Goal: Check status

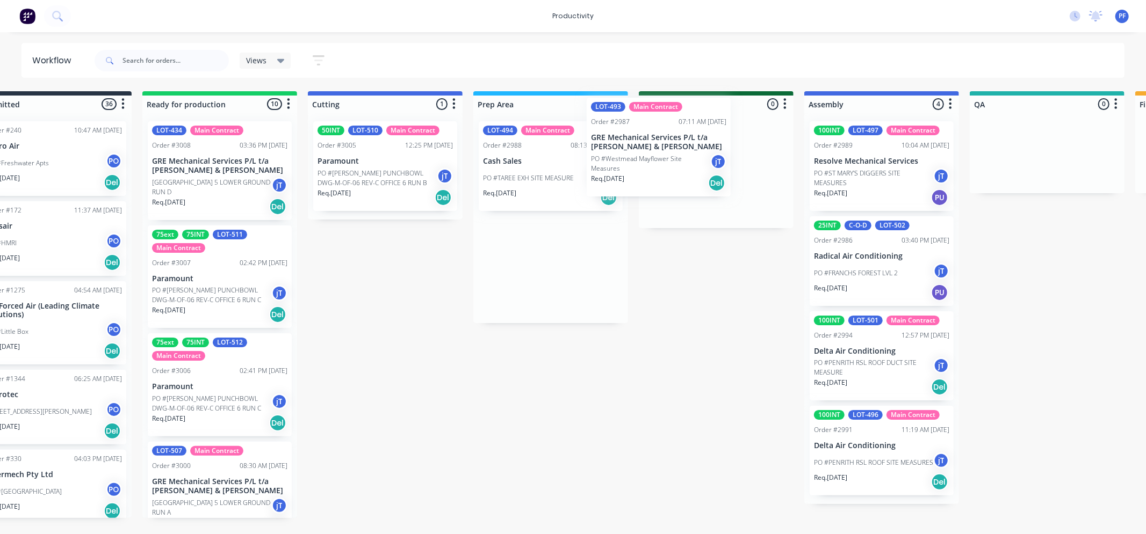
drag, startPoint x: 564, startPoint y: 260, endPoint x: 672, endPoint y: 133, distance: 166.9
click at [672, 133] on div "Submitted 36 Order #240 10:47 AM [DATE] Retro Air PO #Freshwater Apts PO Req. […" at bounding box center [997, 304] width 2103 height 427
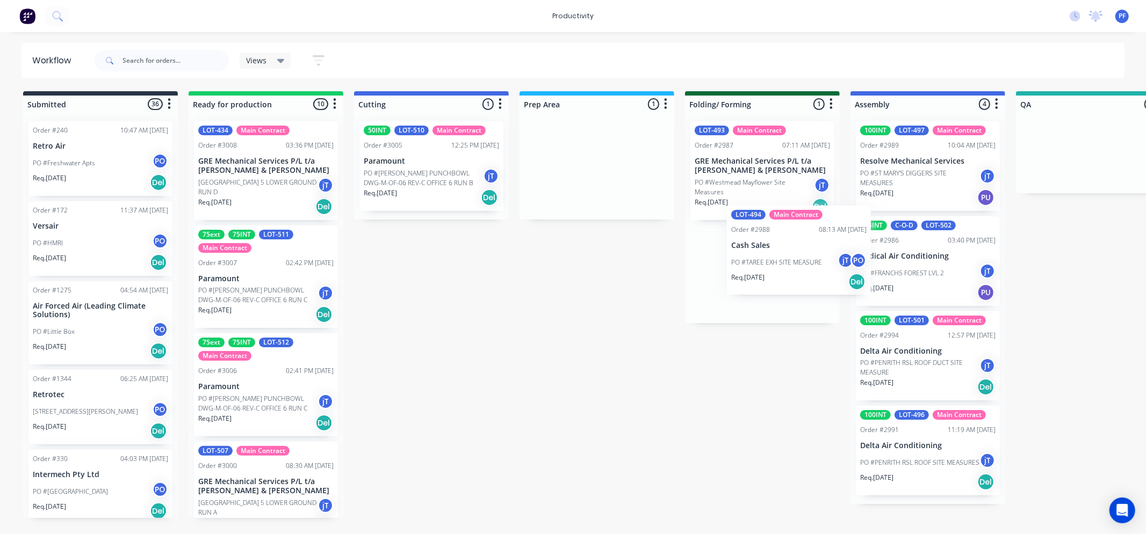
drag, startPoint x: 567, startPoint y: 172, endPoint x: 943, endPoint y: 256, distance: 385.0
click at [945, 256] on div "Submitted 36 Order #240 10:47 AM [DATE] Retro Air PO #Freshwater Apts PO Req. […" at bounding box center [1043, 304] width 2103 height 427
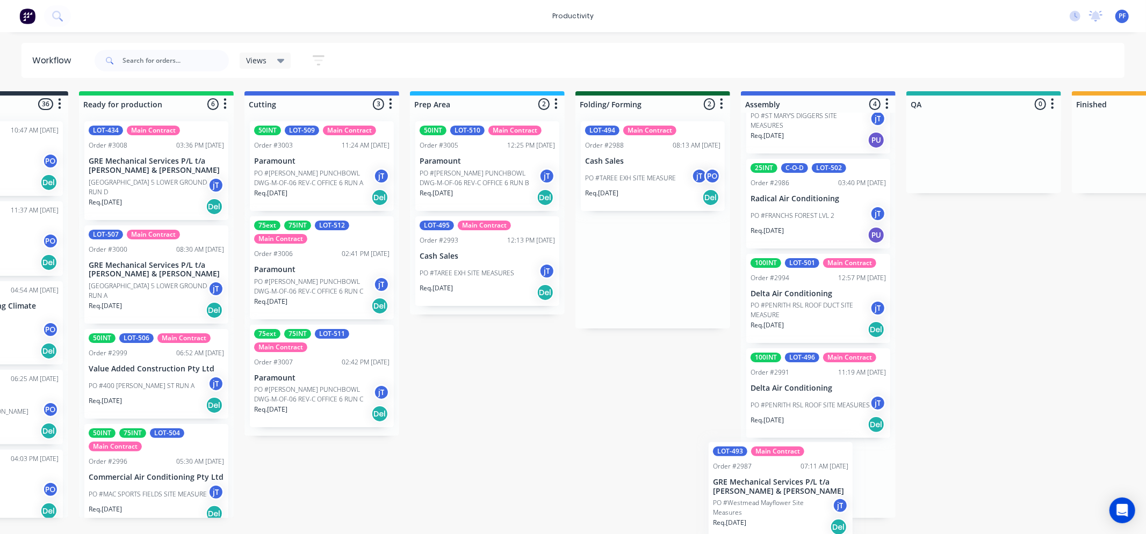
scroll to position [86, 0]
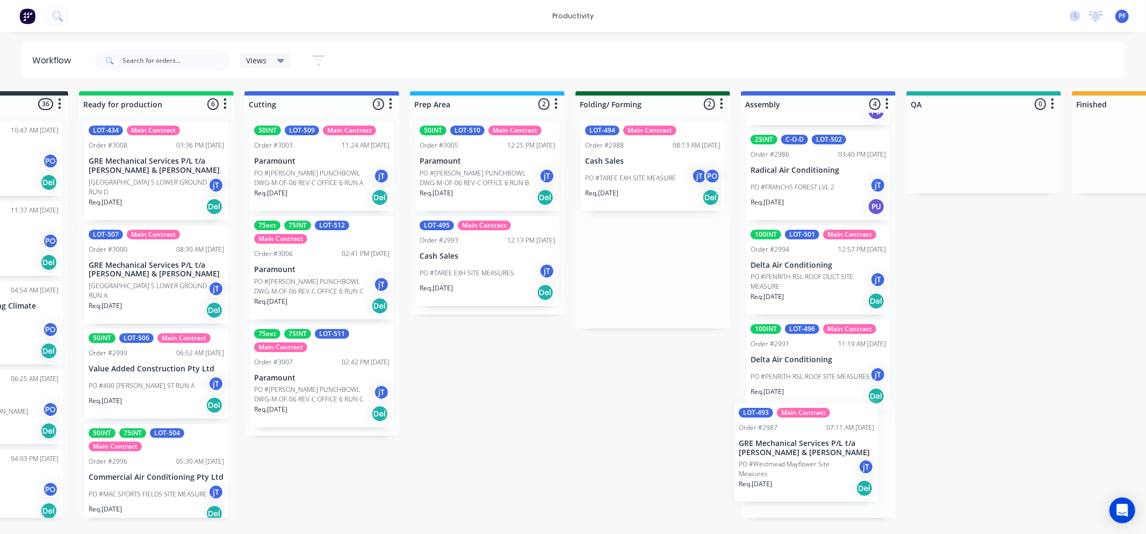
drag, startPoint x: 742, startPoint y: 164, endPoint x: 786, endPoint y: 446, distance: 284.8
click at [786, 446] on div "Submitted 36 Order #240 10:47 AM [DATE] Retro Air PO #Freshwater Apts PO Req. […" at bounding box center [933, 304] width 2103 height 427
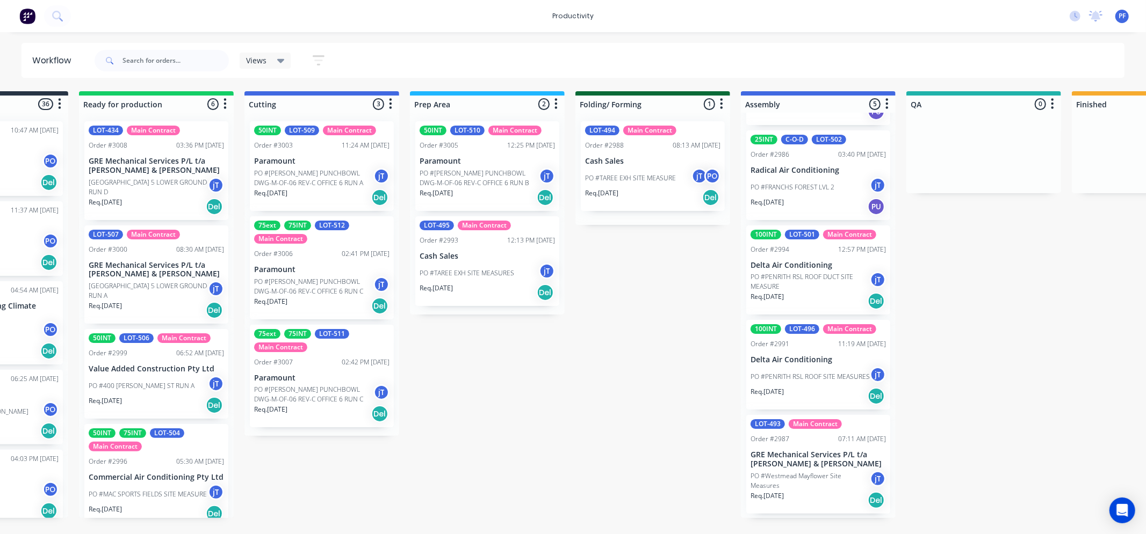
scroll to position [81, 0]
